Goal: Transaction & Acquisition: Purchase product/service

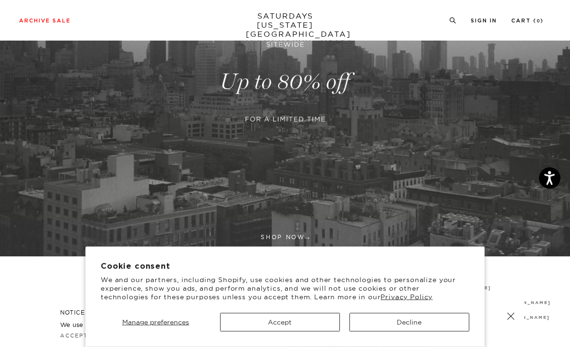
scroll to position [141, 0]
click at [307, 332] on button "Accept" at bounding box center [280, 322] width 120 height 19
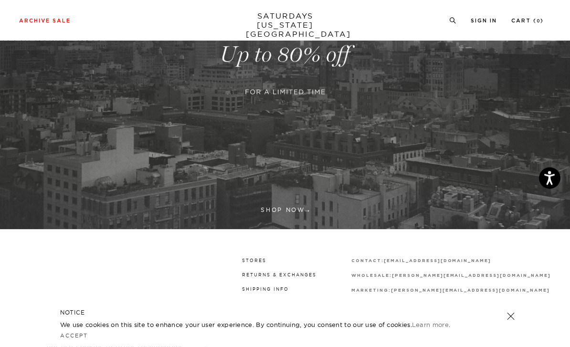
scroll to position [169, 0]
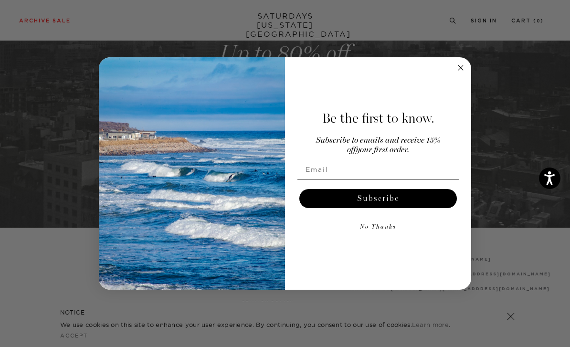
click at [464, 73] on circle "Close dialog" at bounding box center [460, 67] width 11 height 11
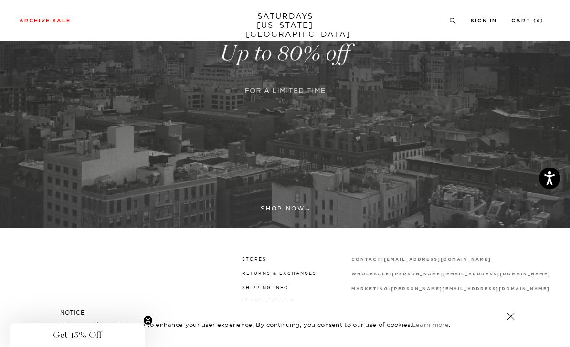
click at [266, 259] on link "Stores" at bounding box center [254, 258] width 24 height 5
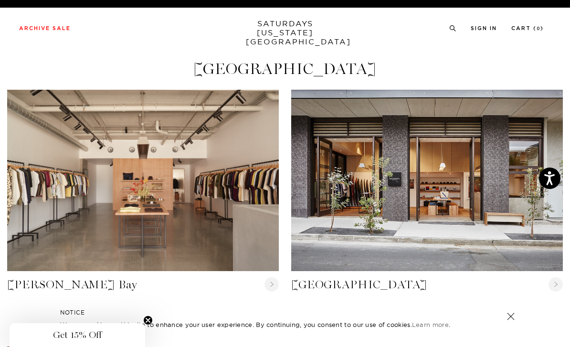
click at [274, 281] on circle at bounding box center [271, 284] width 14 height 14
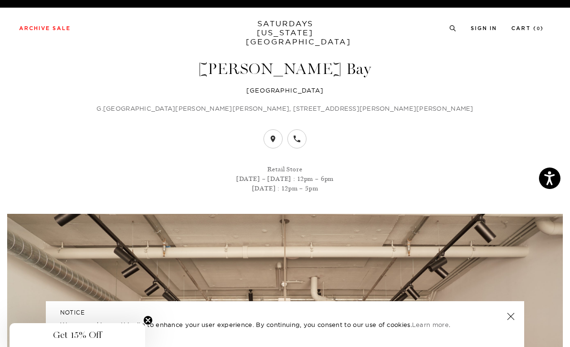
click at [488, 28] on link "Sign In" at bounding box center [484, 28] width 26 height 5
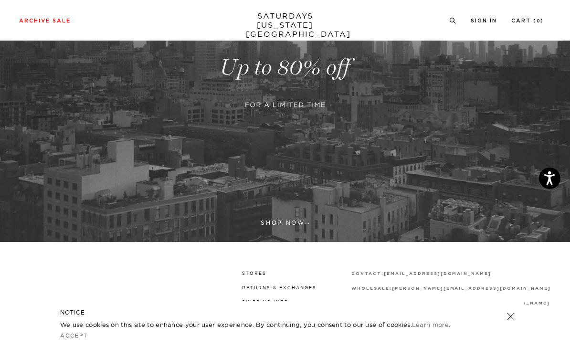
scroll to position [169, 0]
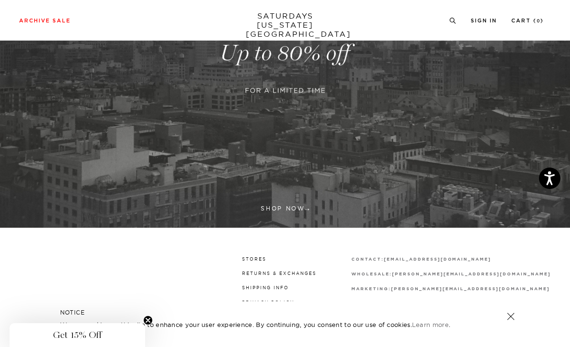
click at [297, 206] on link at bounding box center [285, 53] width 570 height 349
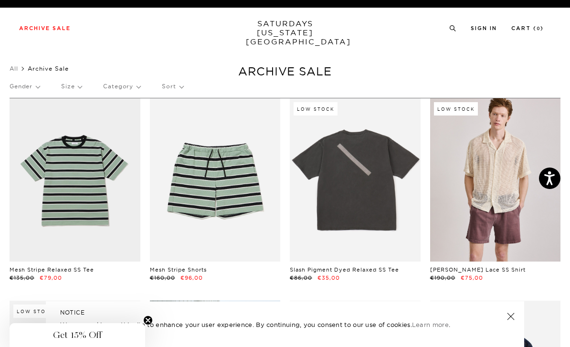
click at [236, 176] on link at bounding box center [215, 179] width 131 height 163
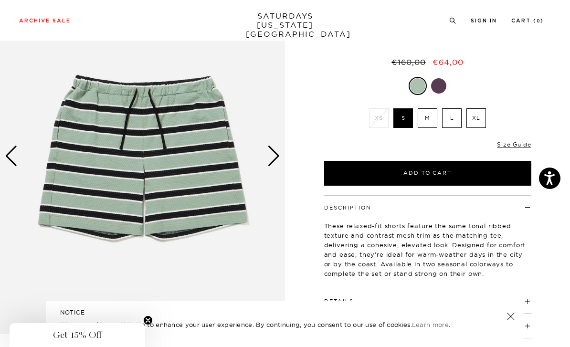
scroll to position [72, 0]
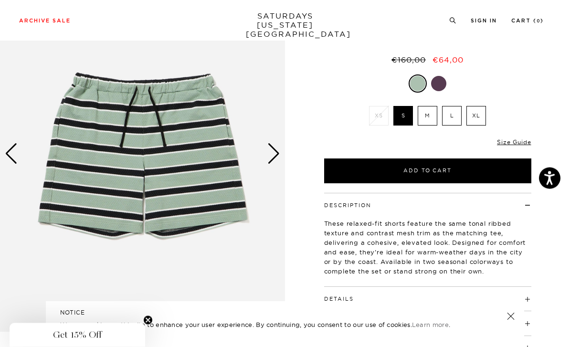
click at [454, 113] on label "L" at bounding box center [452, 116] width 20 height 20
click at [0, 0] on input "L" at bounding box center [0, 0] width 0 height 0
click at [440, 82] on div at bounding box center [438, 83] width 15 height 15
